Goal: Information Seeking & Learning: Check status

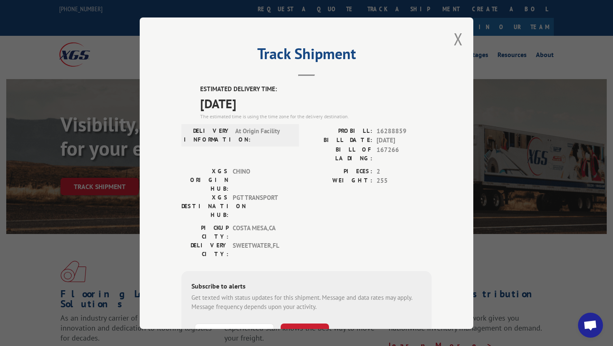
scroll to position [63, 0]
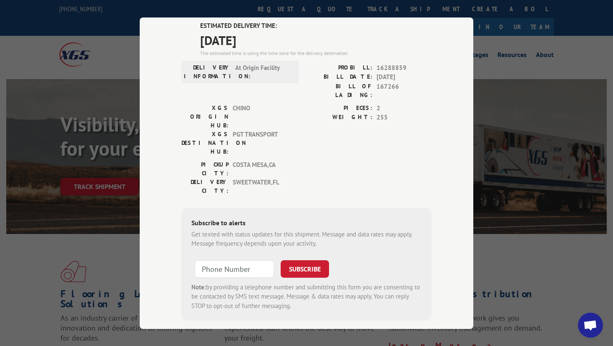
click at [520, 57] on div "Track Shipment ESTIMATED DELIVERY TIME: [DATE] The estimated time is using the …" at bounding box center [306, 173] width 613 height 346
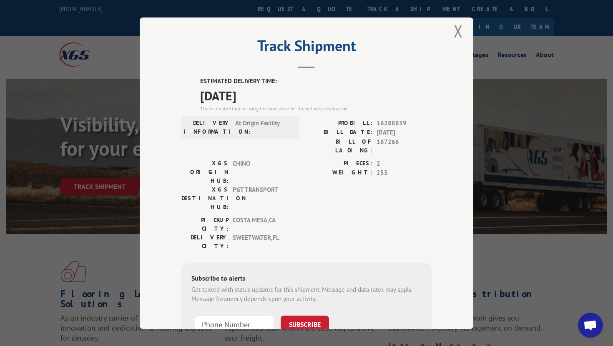
scroll to position [0, 0]
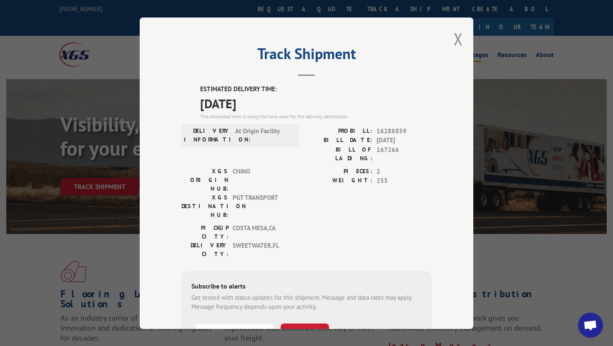
click at [458, 42] on button "Close modal" at bounding box center [458, 39] width 9 height 22
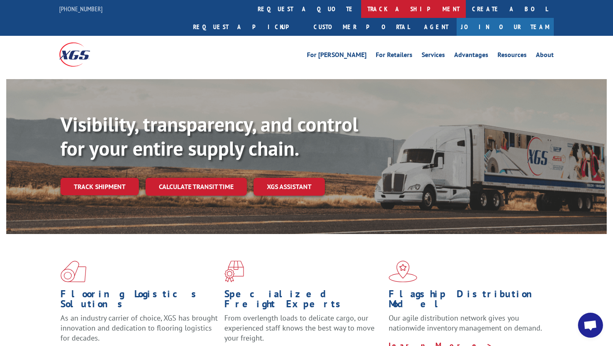
click at [361, 14] on link "track a shipment" at bounding box center [413, 9] width 105 height 18
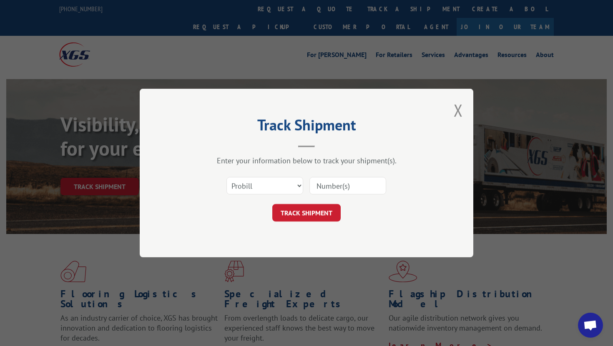
click at [347, 185] on input at bounding box center [347, 186] width 77 height 18
paste input "371918"
type input "371918"
click at [235, 183] on select "Select category... Probill BOL PO" at bounding box center [264, 186] width 77 height 18
select select "bol"
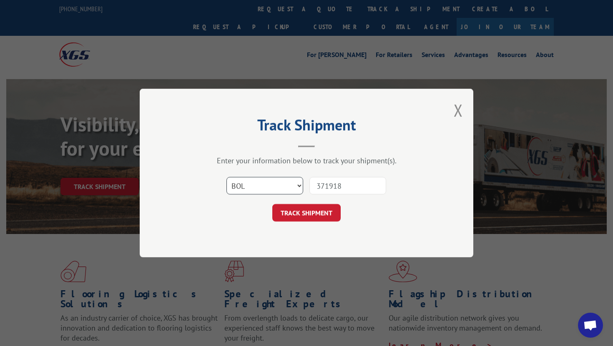
click at [226, 177] on select "Select category... Probill BOL PO" at bounding box center [264, 186] width 77 height 18
click at [284, 211] on button "TRACK SHIPMENT" at bounding box center [306, 213] width 68 height 18
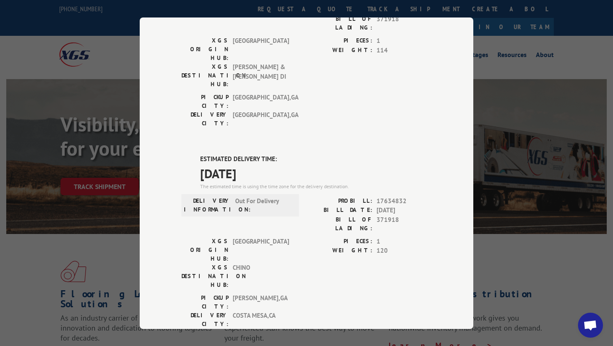
scroll to position [120, 0]
